Goal: Information Seeking & Learning: Check status

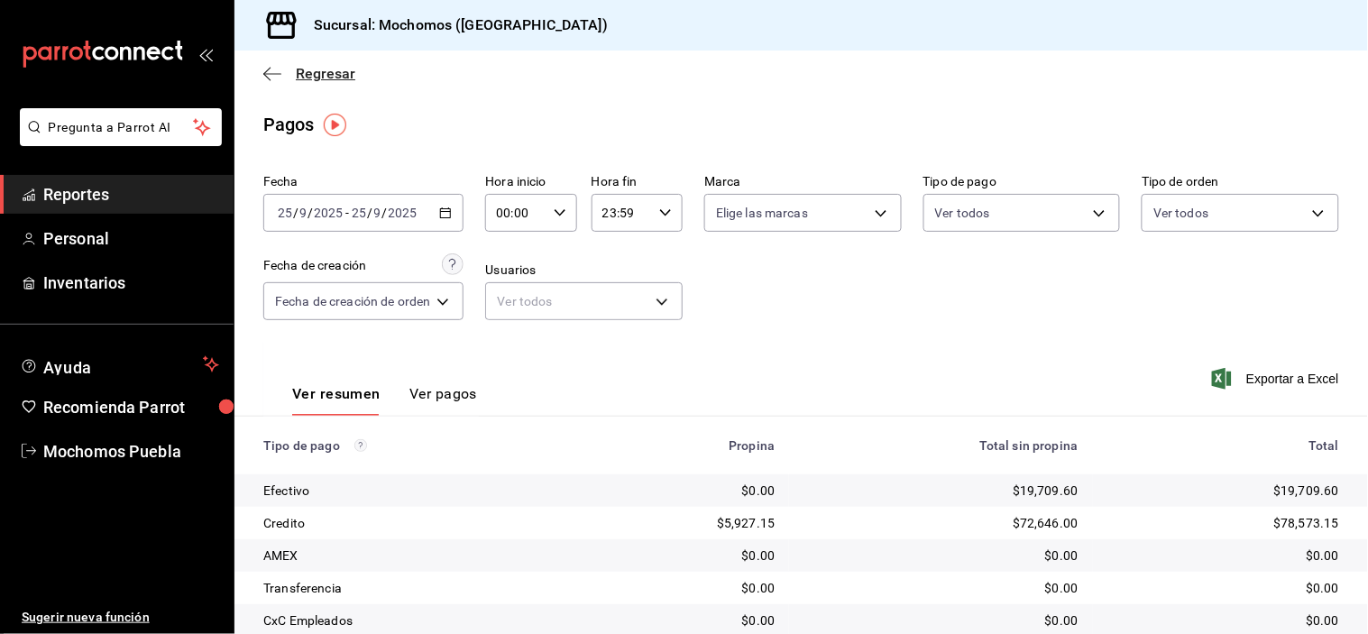
click at [271, 77] on icon "button" at bounding box center [272, 74] width 18 height 16
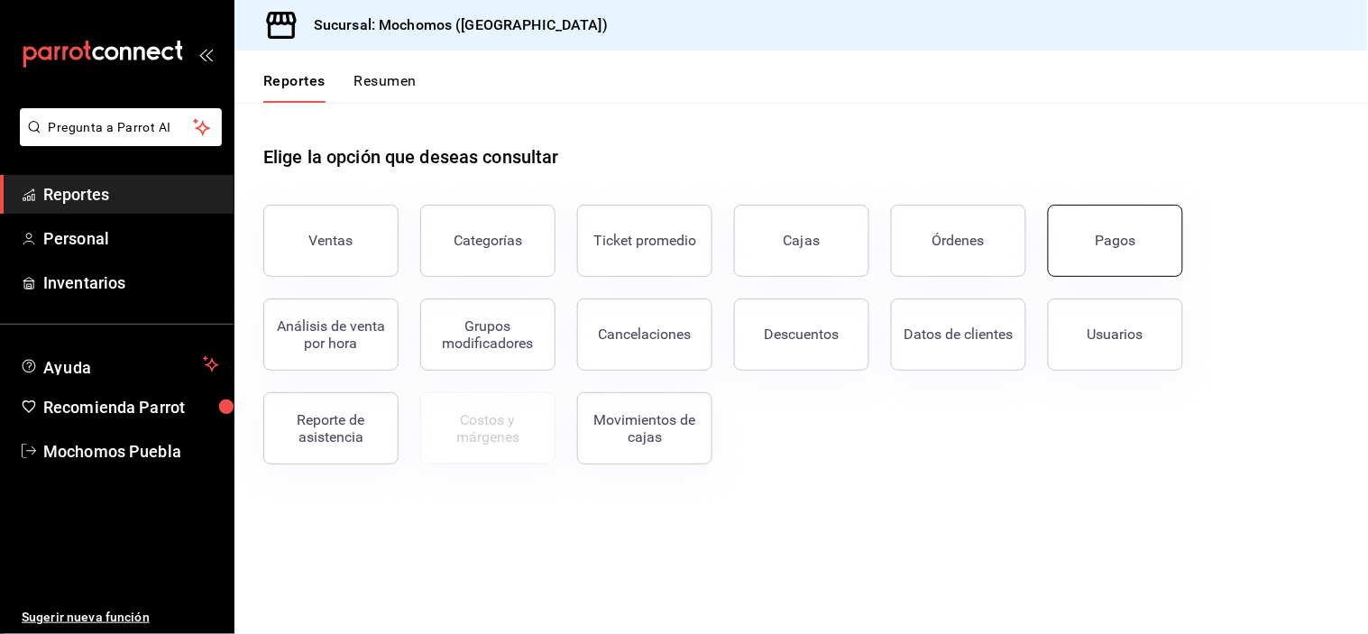
click at [1137, 244] on button "Pagos" at bounding box center [1115, 241] width 135 height 72
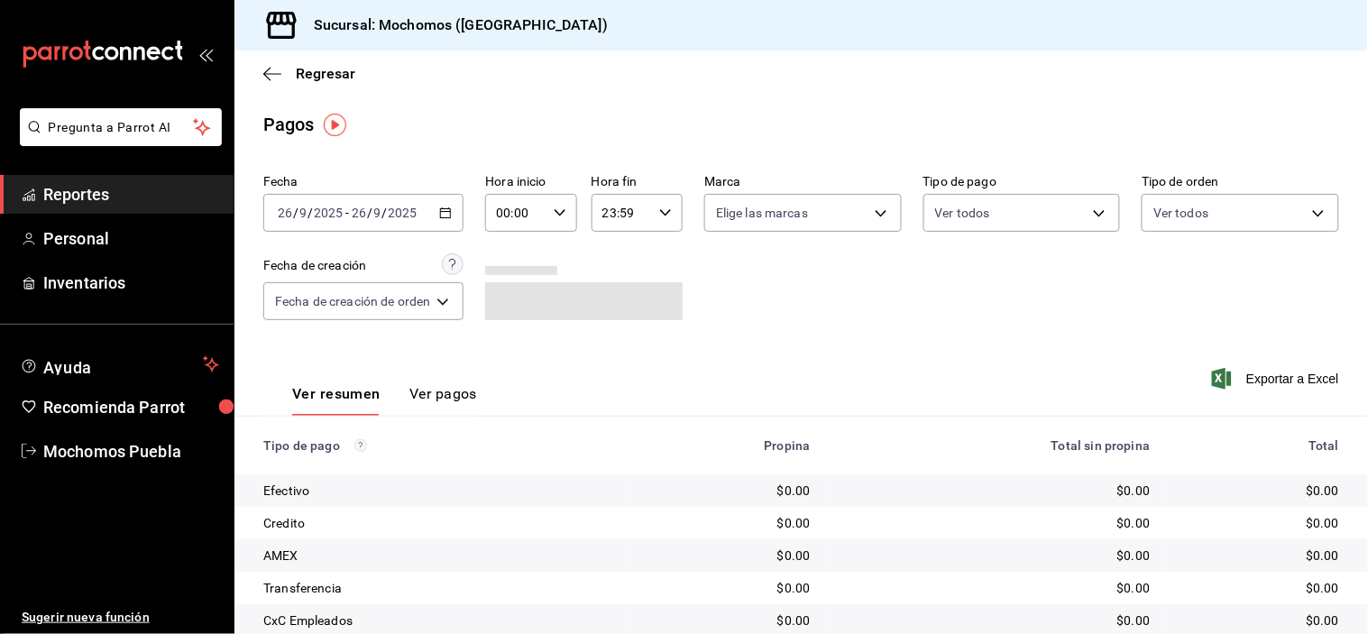
click at [436, 211] on div "[DATE] [DATE] - [DATE] [DATE]" at bounding box center [363, 213] width 200 height 38
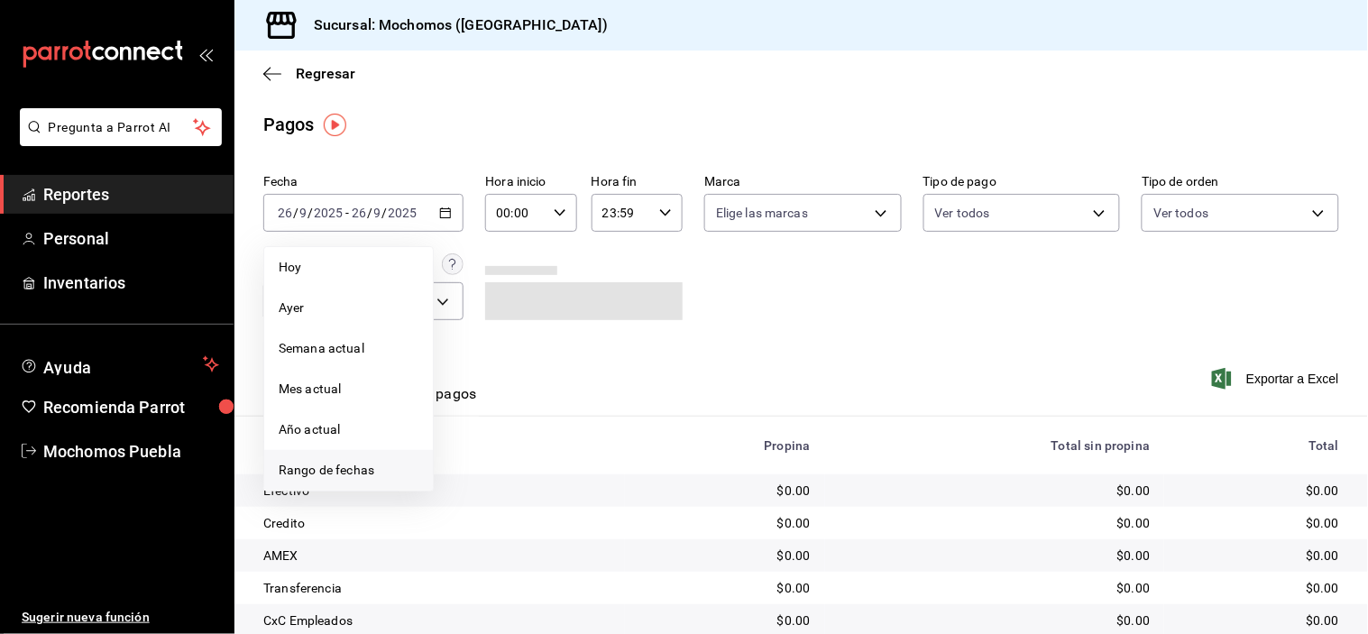
click at [366, 475] on span "Rango de fechas" at bounding box center [349, 470] width 140 height 19
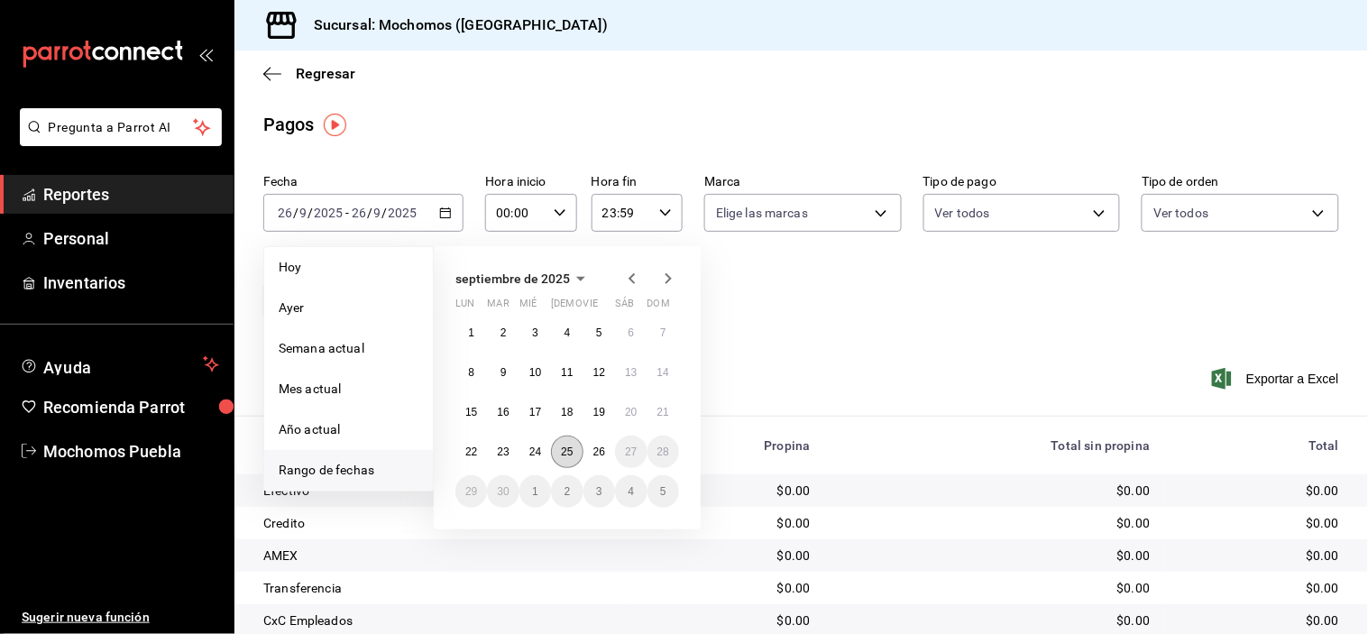
click at [564, 453] on abbr "25" at bounding box center [567, 452] width 12 height 13
click at [602, 455] on abbr "26" at bounding box center [599, 452] width 12 height 13
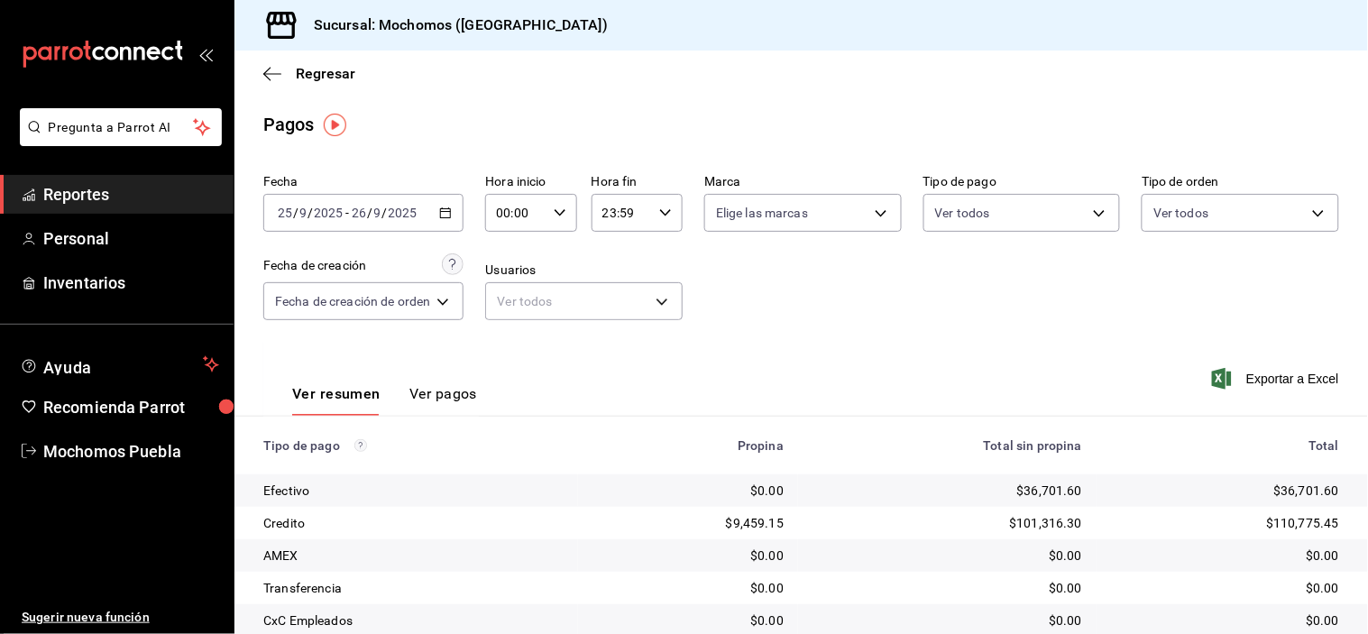
drag, startPoint x: 767, startPoint y: 354, endPoint x: 649, endPoint y: 274, distance: 141.6
click at [767, 353] on div "Ver resumen Ver pagos Exportar a Excel" at bounding box center [801, 390] width 1134 height 96
click at [556, 210] on icon "button" at bounding box center [560, 213] width 13 height 13
click at [511, 274] on span "05" at bounding box center [510, 276] width 16 height 14
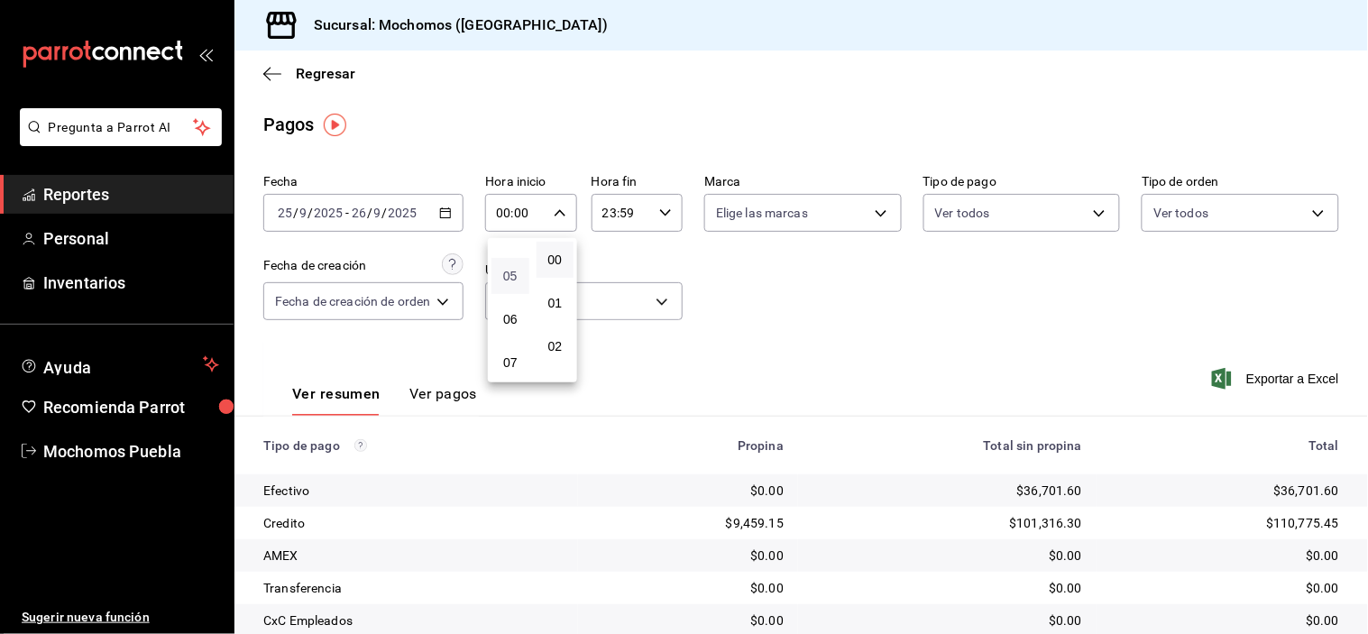
type input "05:00"
click at [1030, 367] on div at bounding box center [684, 317] width 1368 height 634
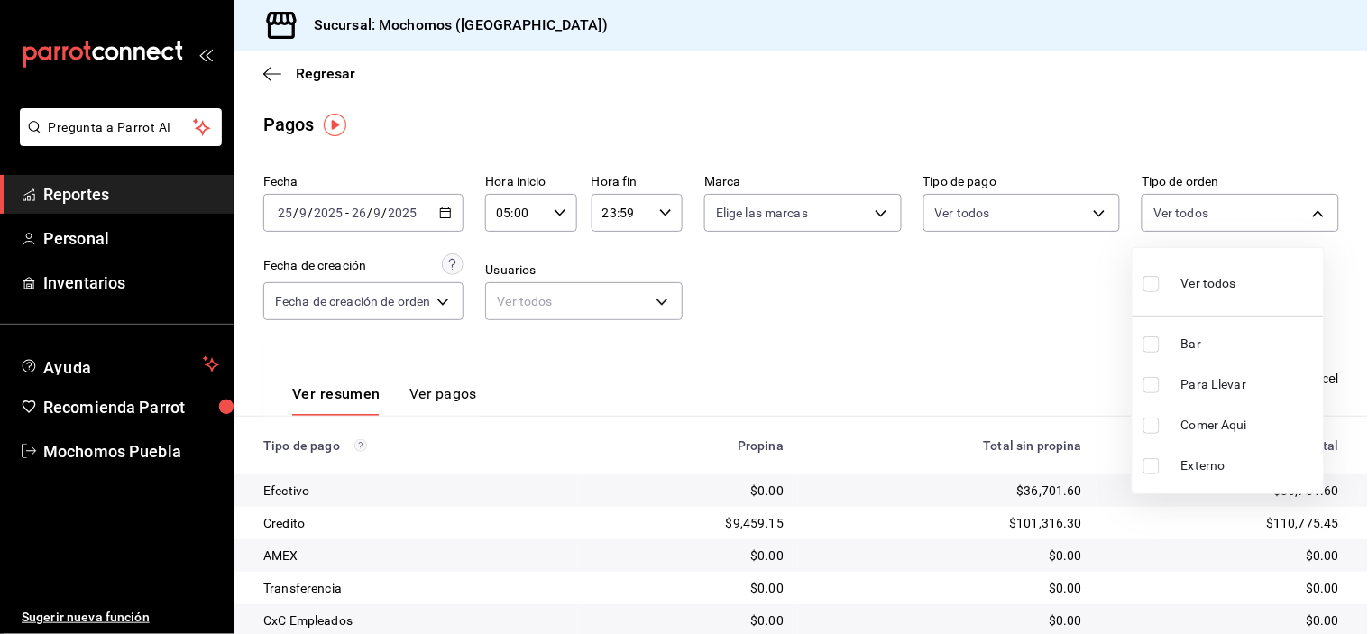
drag, startPoint x: 1308, startPoint y: 211, endPoint x: 1296, endPoint y: 215, distance: 12.3
click at [1305, 212] on body "Pregunta a Parrot AI Reportes Personal Inventarios Ayuda Recomienda Parrot Moch…" at bounding box center [684, 317] width 1368 height 634
click at [1154, 289] on input "checkbox" at bounding box center [1152, 284] width 16 height 16
checkbox input "true"
type input "c7bc0ce2-274d-49fd-89f5-4bcf8044acf9,c9e91c43-775f-4cd6-ac16-cfdc9e5fd636,e77b1…"
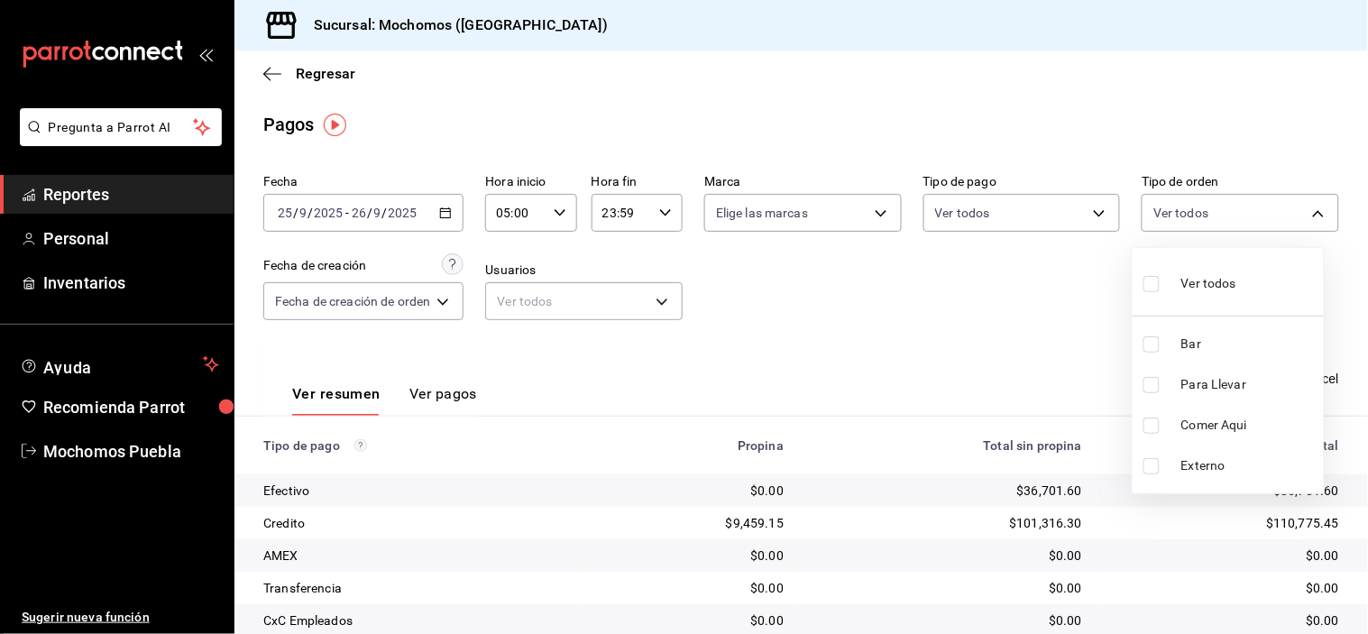
checkbox input "true"
click at [1156, 341] on input "checkbox" at bounding box center [1152, 344] width 16 height 16
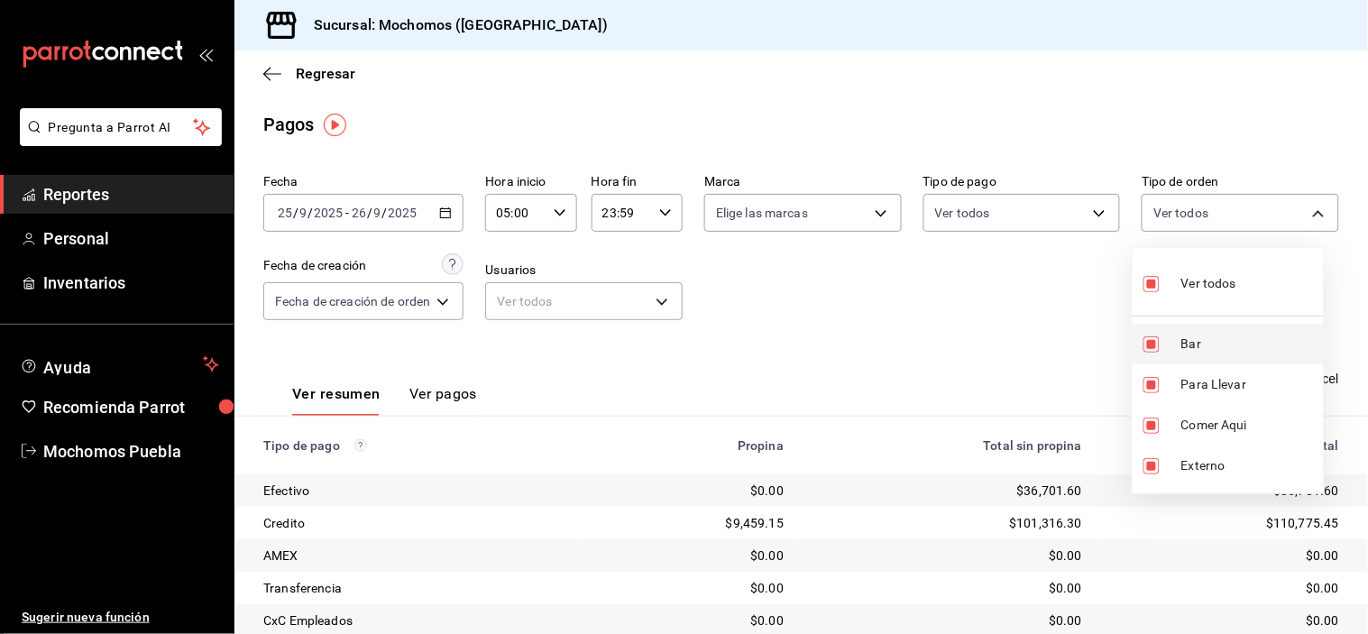
checkbox input "false"
type input "c9e91c43-775f-4cd6-ac16-cfdc9e5fd636,e77b1244-dd56-4ae6-90a6-fad4c81c99f8,EXTER…"
checkbox input "false"
click at [1043, 303] on div at bounding box center [684, 317] width 1368 height 634
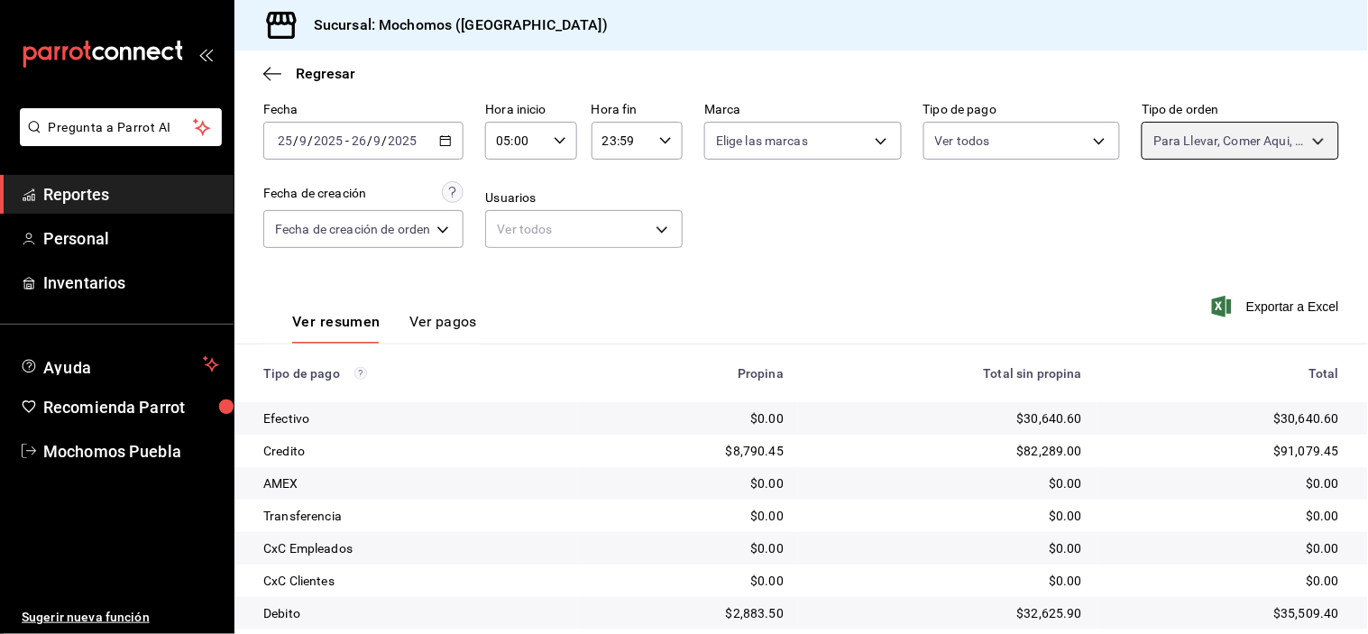
scroll to position [194, 0]
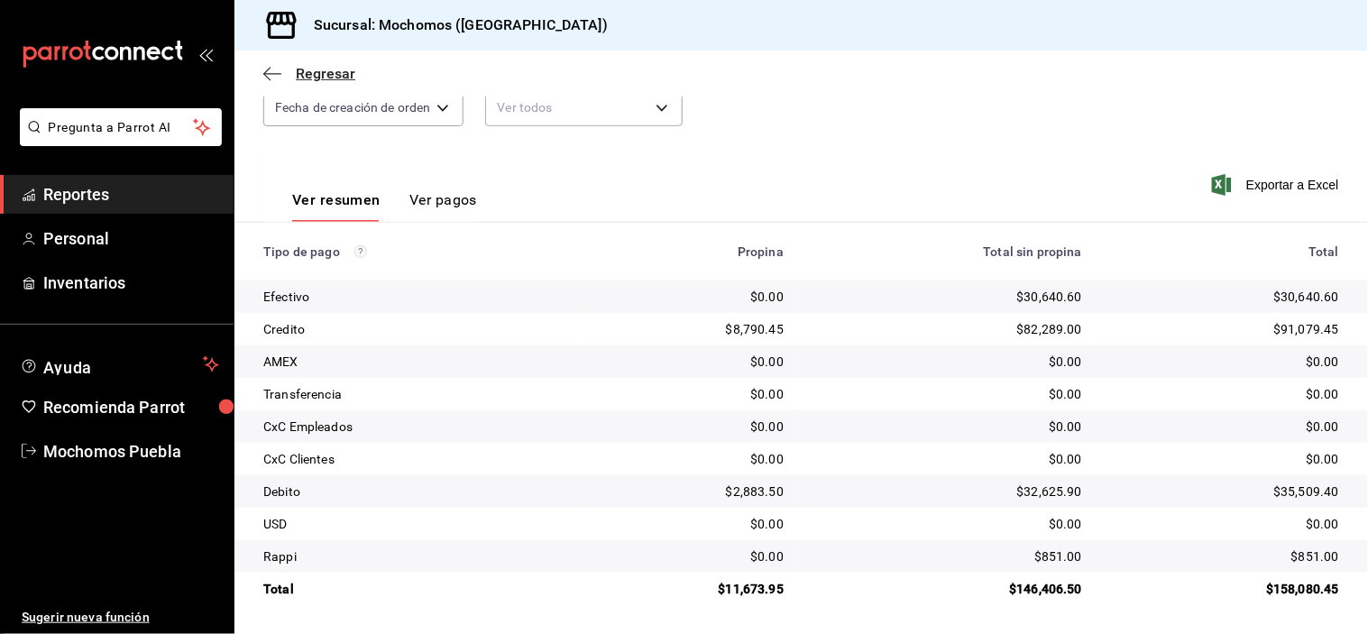
click at [278, 77] on icon "button" at bounding box center [272, 74] width 18 height 16
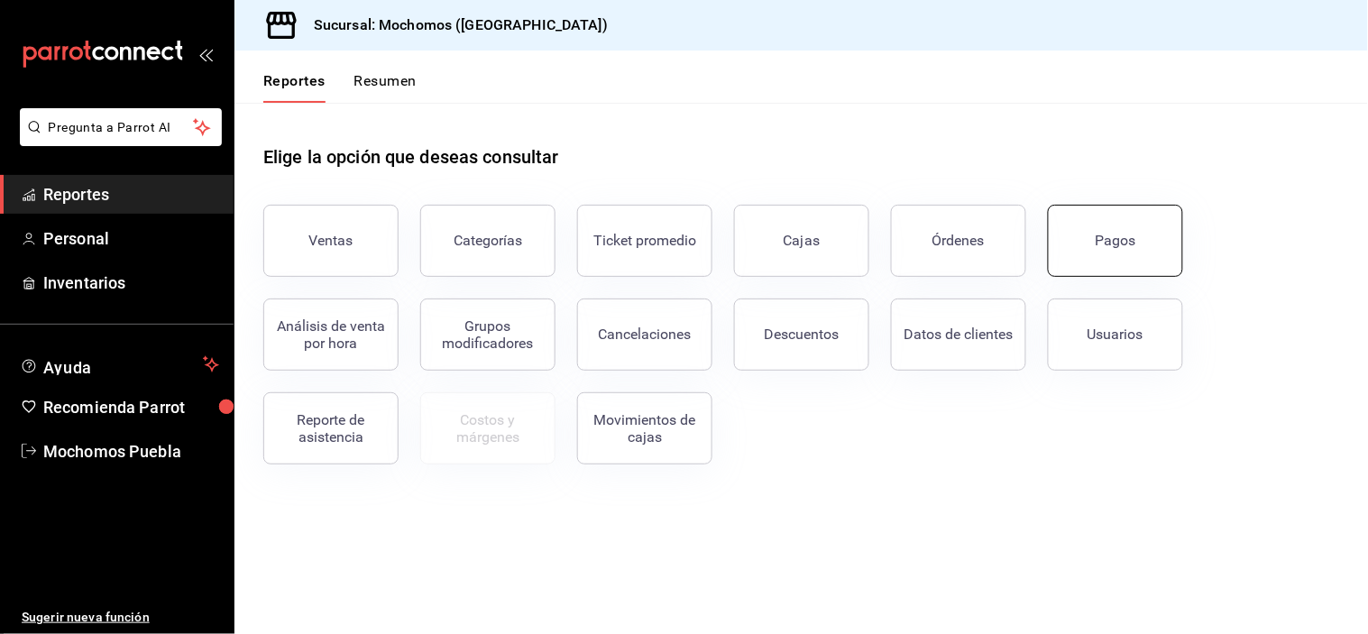
click at [1085, 260] on button "Pagos" at bounding box center [1115, 241] width 135 height 72
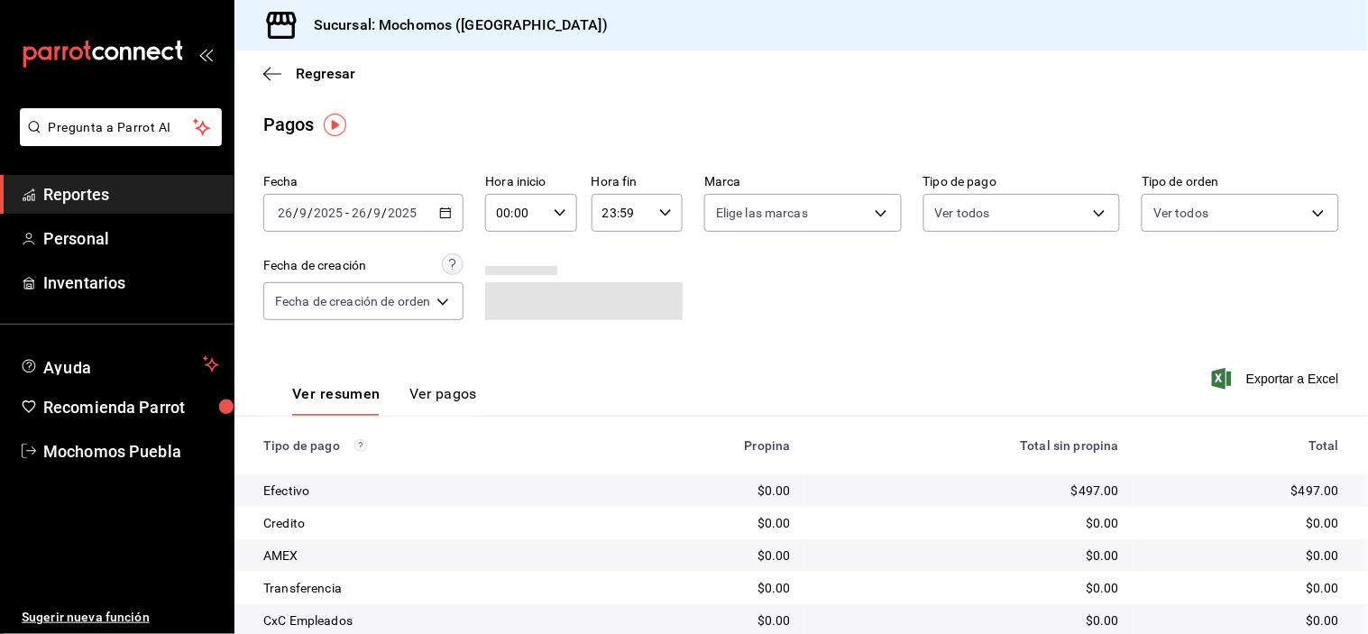
click at [447, 213] on icon "button" at bounding box center [445, 213] width 13 height 13
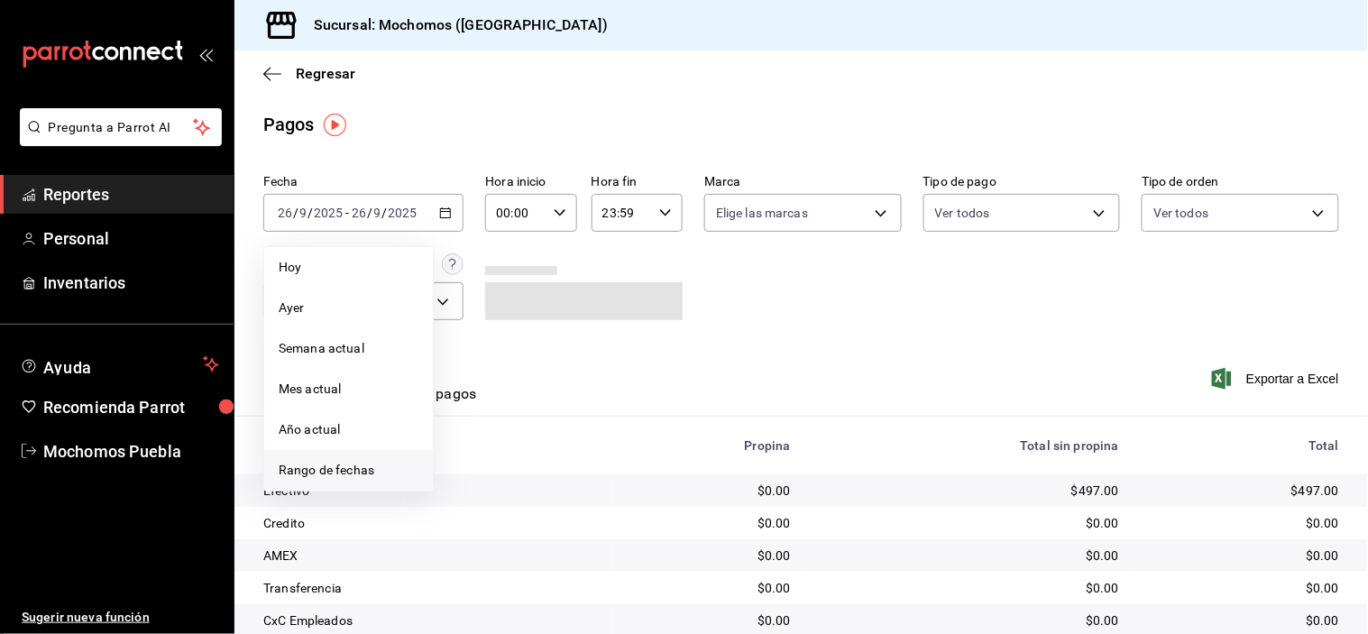
click at [368, 471] on span "Rango de fechas" at bounding box center [349, 470] width 140 height 19
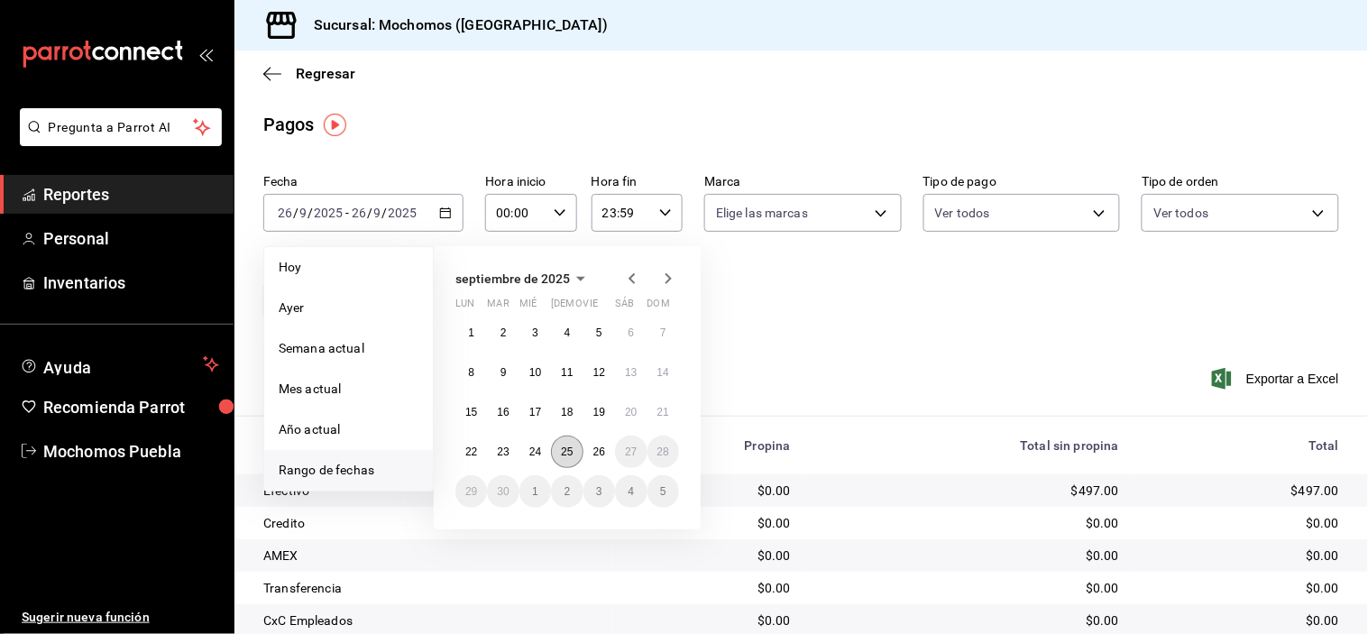
click at [562, 449] on abbr "25" at bounding box center [567, 452] width 12 height 13
click at [591, 452] on button "26" at bounding box center [599, 452] width 32 height 32
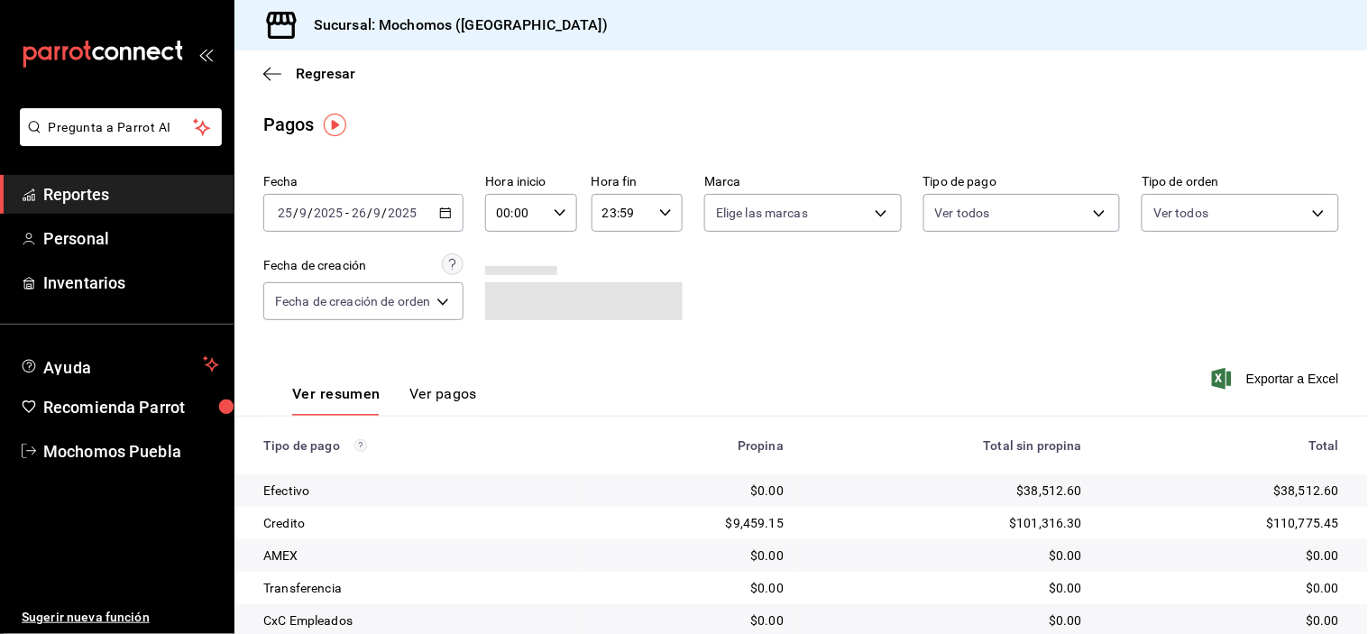
click at [560, 211] on icon "button" at bounding box center [560, 213] width 13 height 13
click at [516, 274] on span "05" at bounding box center [510, 276] width 16 height 14
type input "05:00"
click at [1224, 220] on div at bounding box center [684, 317] width 1368 height 634
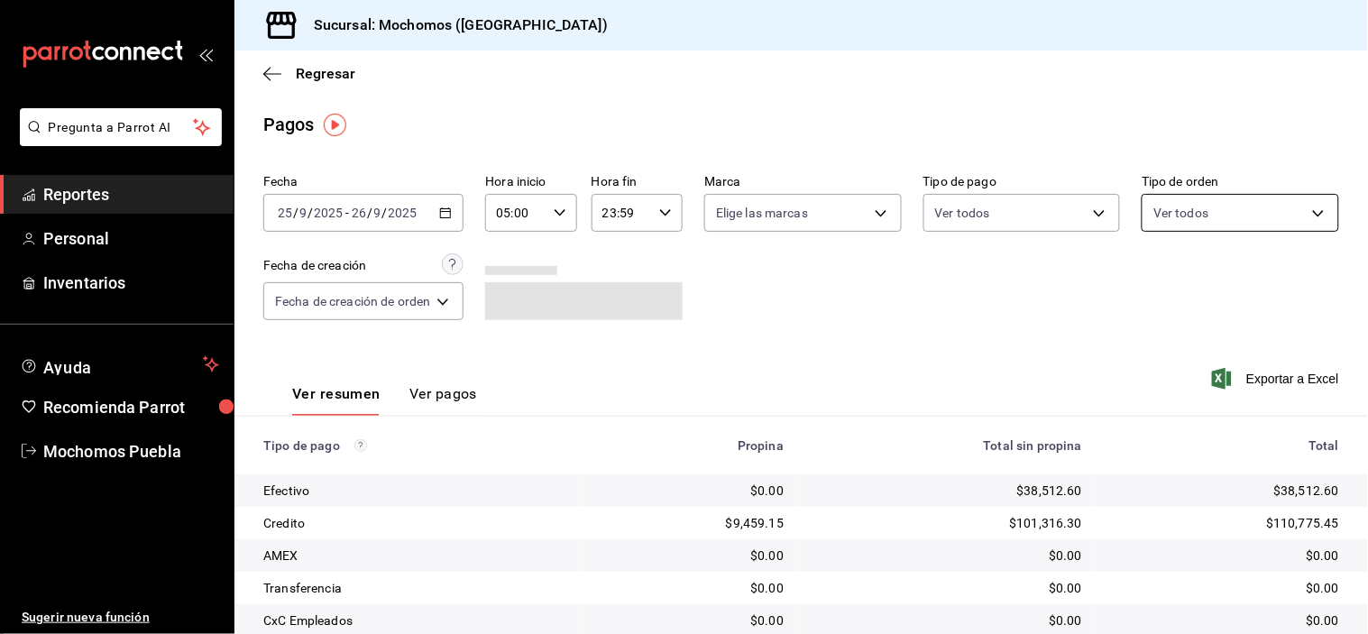
click at [1275, 217] on body "Pregunta a Parrot AI Reportes Personal Inventarios Ayuda Recomienda Parrot Moch…" at bounding box center [684, 317] width 1368 height 634
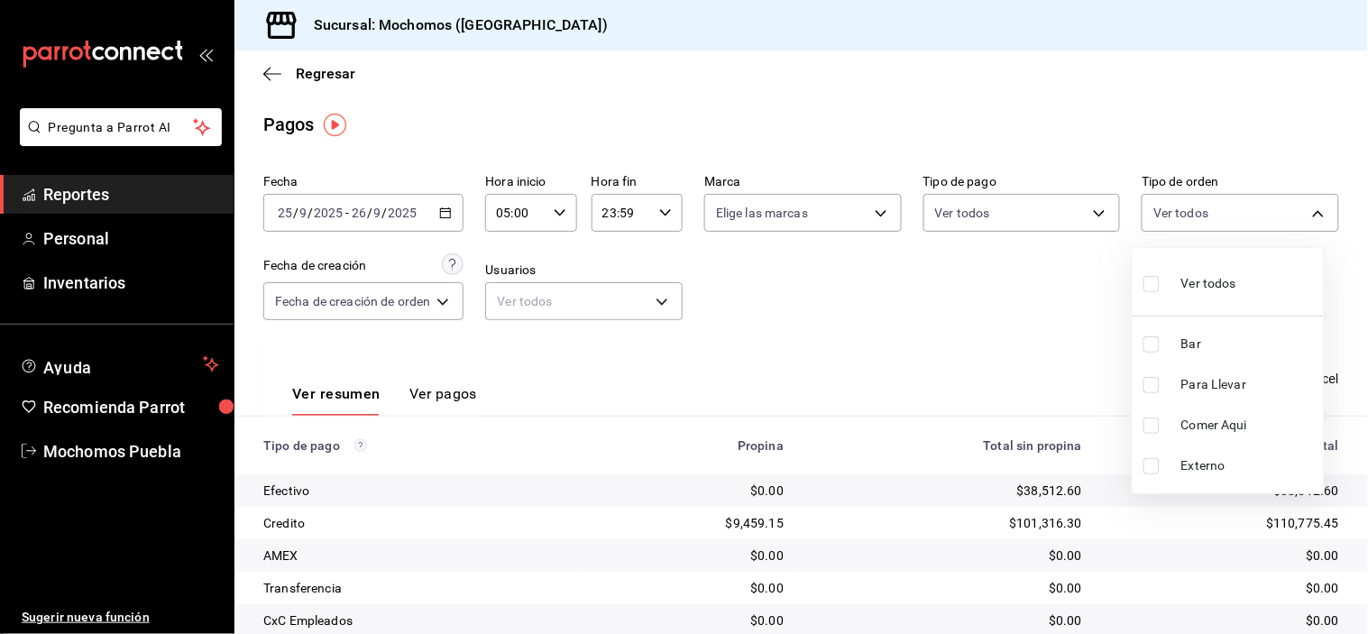
click at [1158, 346] on input "checkbox" at bounding box center [1152, 344] width 16 height 16
checkbox input "true"
type input "c7bc0ce2-274d-49fd-89f5-4bcf8044acf9"
click at [984, 343] on div at bounding box center [684, 317] width 1368 height 634
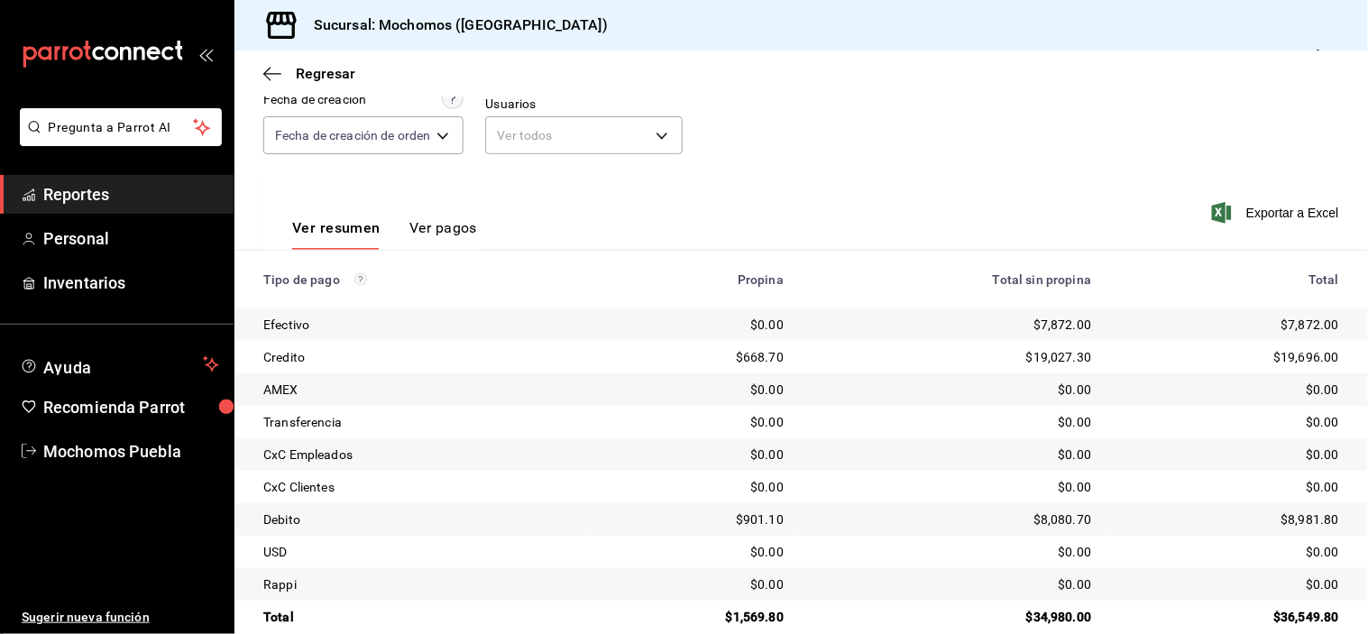
scroll to position [194, 0]
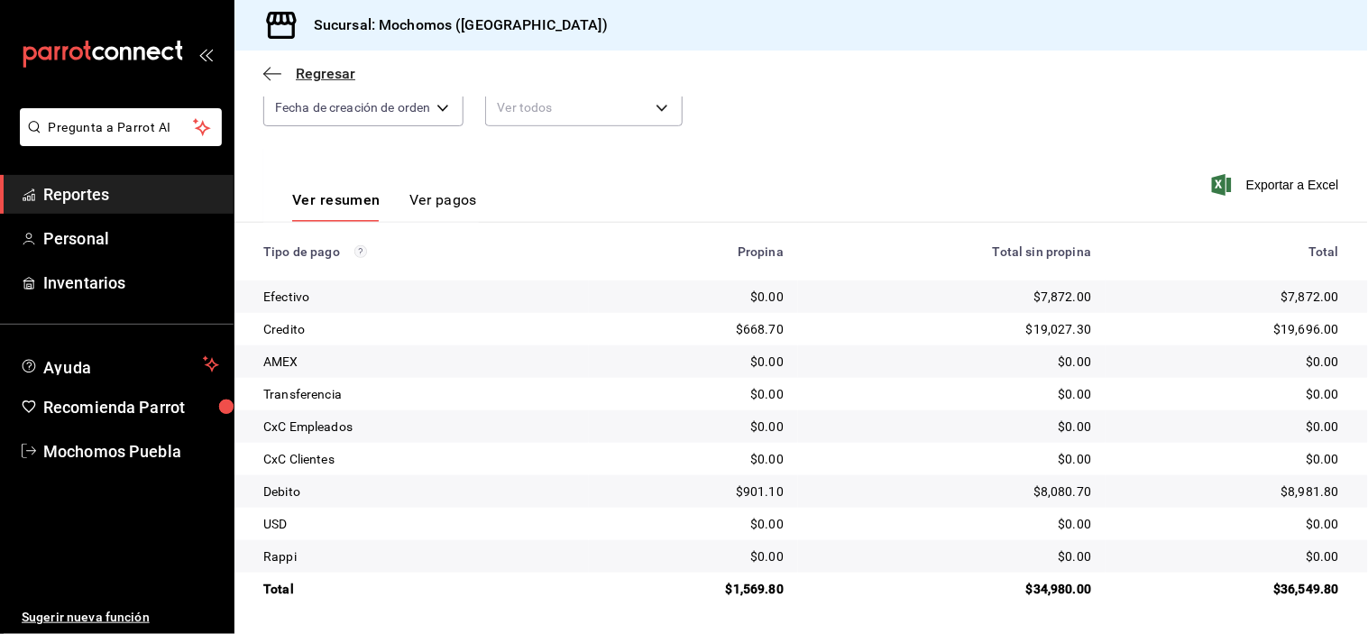
click at [275, 68] on icon "button" at bounding box center [272, 74] width 18 height 16
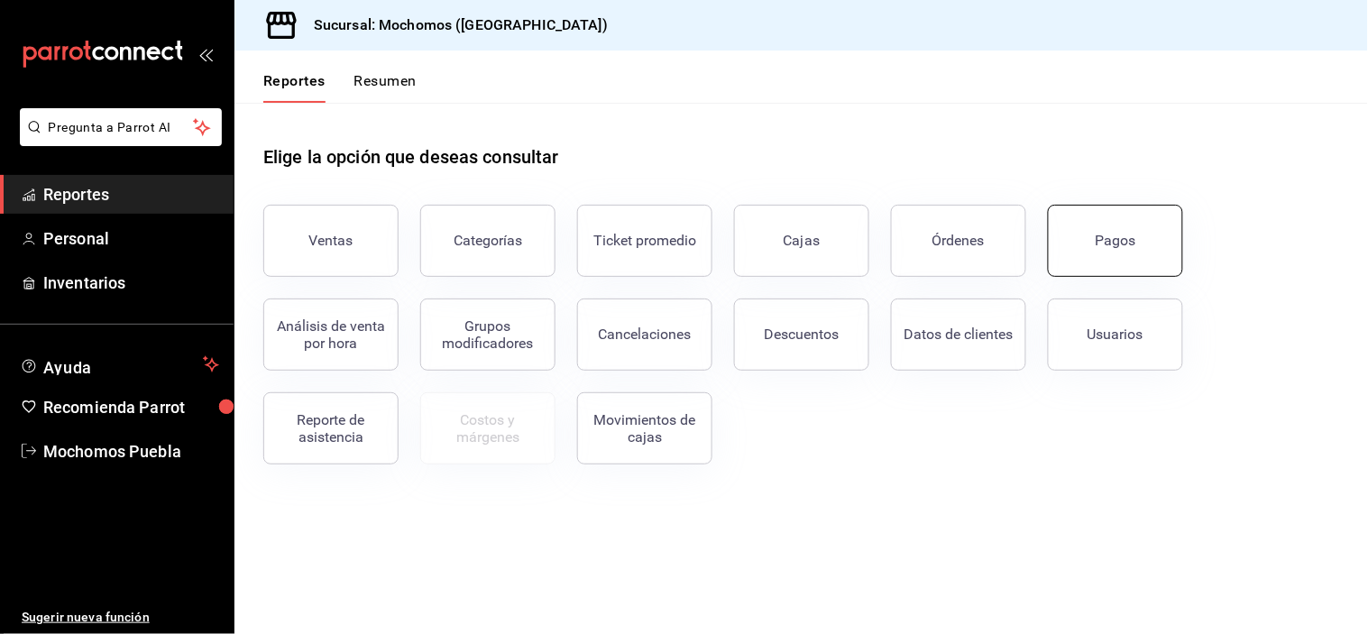
click at [1121, 239] on div "Pagos" at bounding box center [1116, 240] width 41 height 17
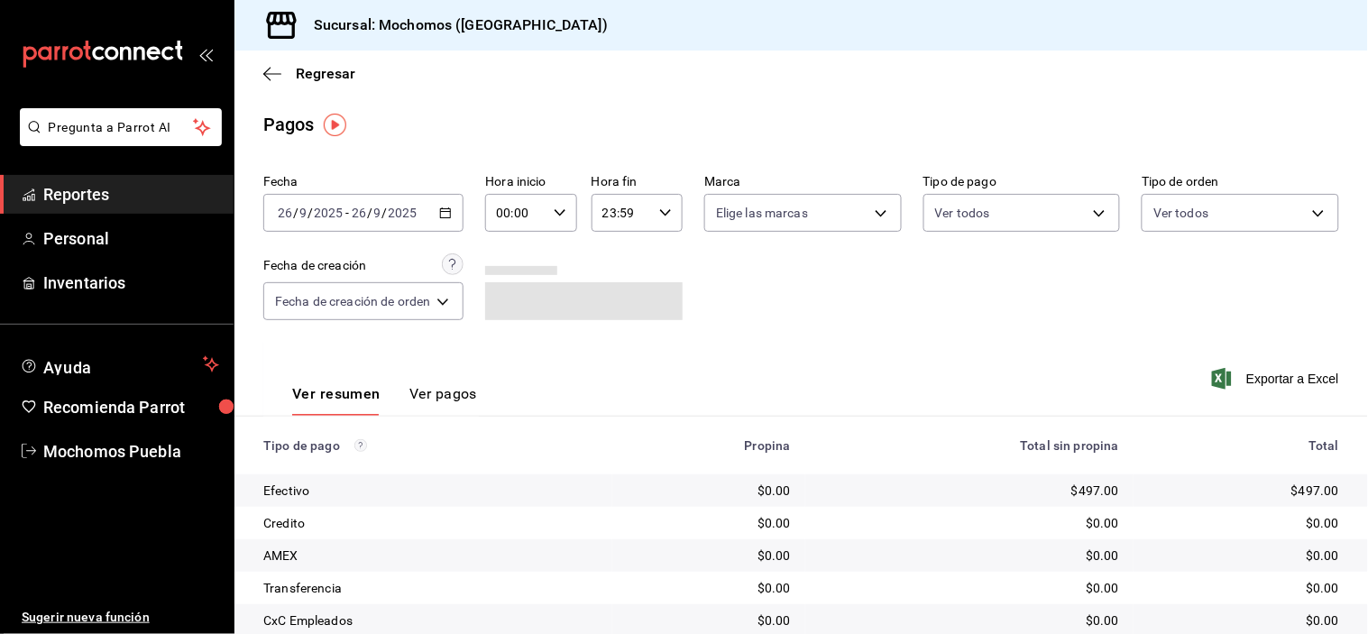
click at [448, 213] on icon "button" at bounding box center [445, 213] width 13 height 13
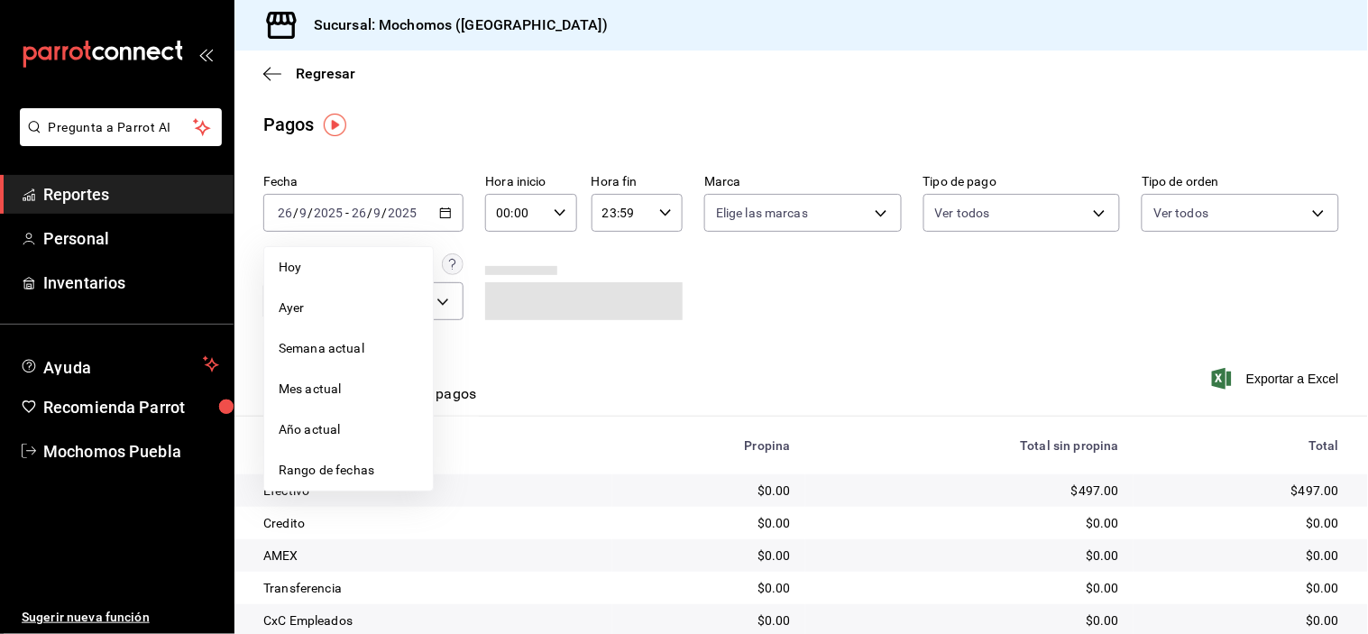
click at [328, 469] on span "Rango de fechas" at bounding box center [349, 470] width 140 height 19
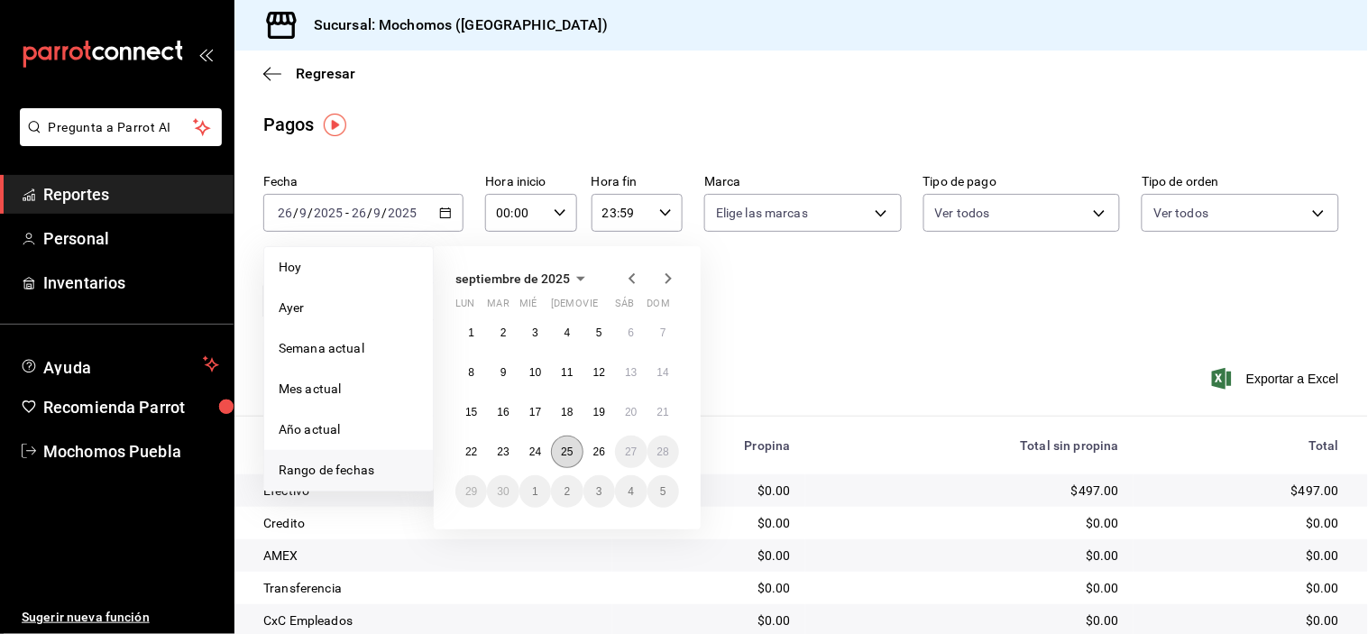
click at [571, 452] on abbr "25" at bounding box center [567, 452] width 12 height 13
click at [593, 452] on abbr "26" at bounding box center [599, 452] width 12 height 13
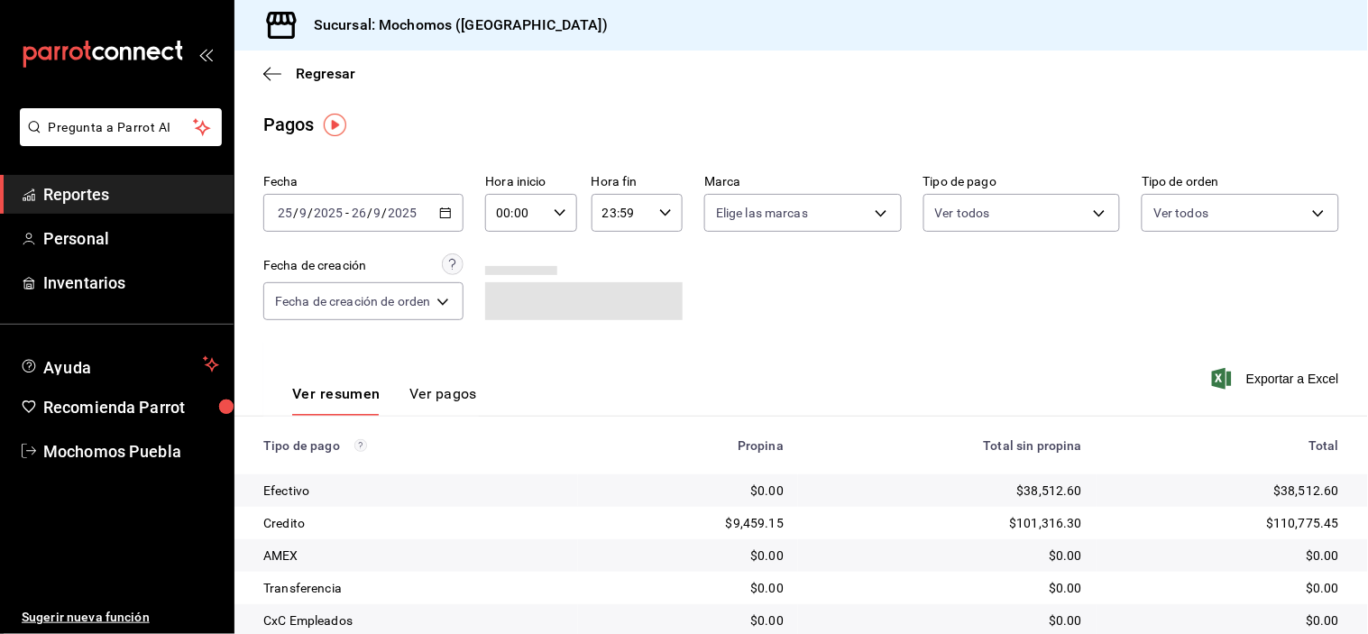
click at [557, 217] on icon "button" at bounding box center [560, 213] width 13 height 13
click at [502, 271] on span "05" at bounding box center [510, 276] width 16 height 14
type input "05:00"
click at [796, 330] on div at bounding box center [684, 317] width 1368 height 634
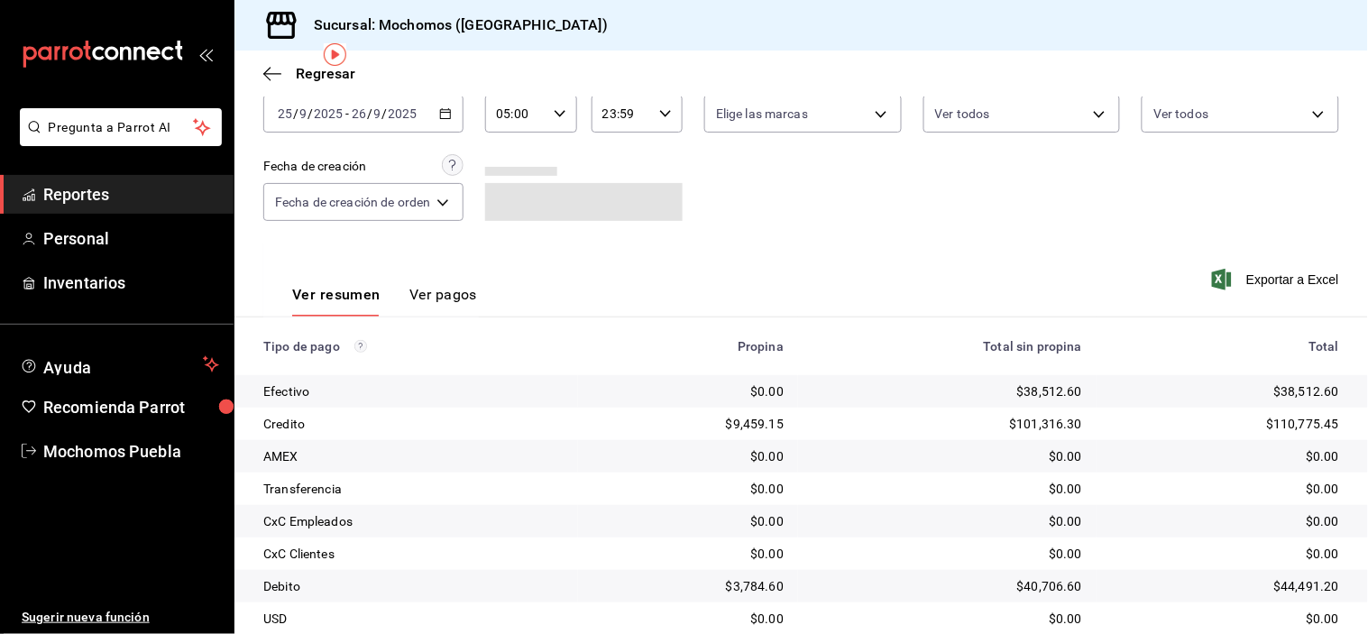
scroll to position [194, 0]
